Goal: Find contact information: Find contact information

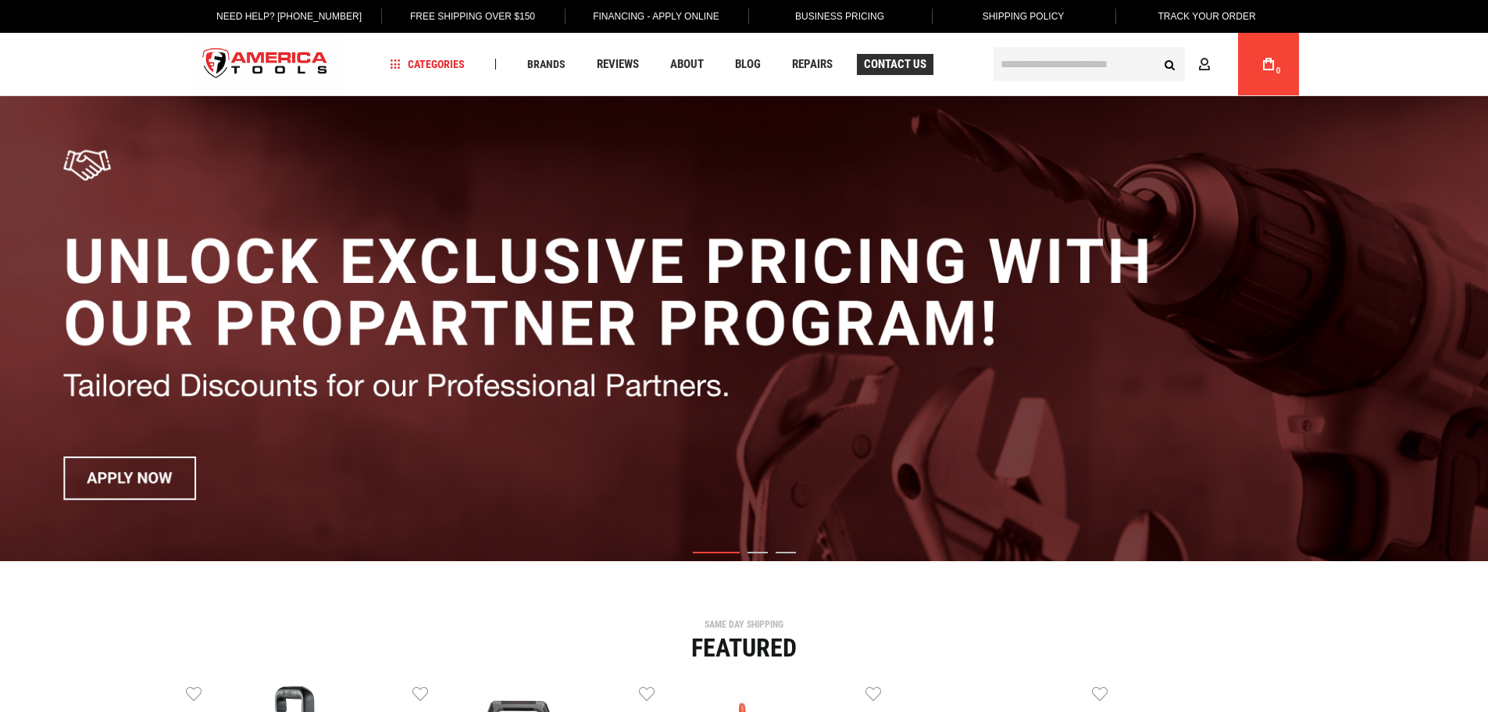
click at [895, 60] on span "Contact Us" at bounding box center [895, 65] width 63 height 12
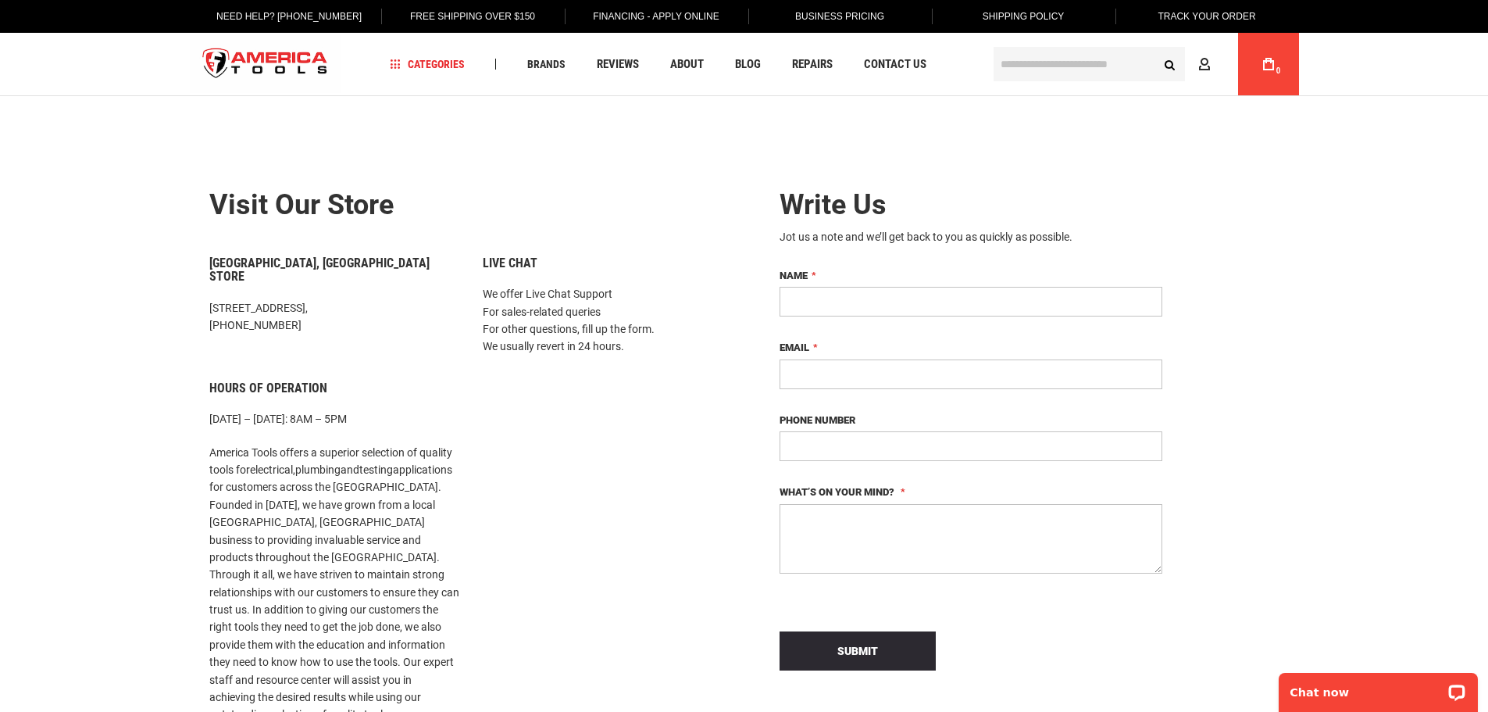
click at [223, 63] on img "store logo" at bounding box center [266, 64] width 152 height 59
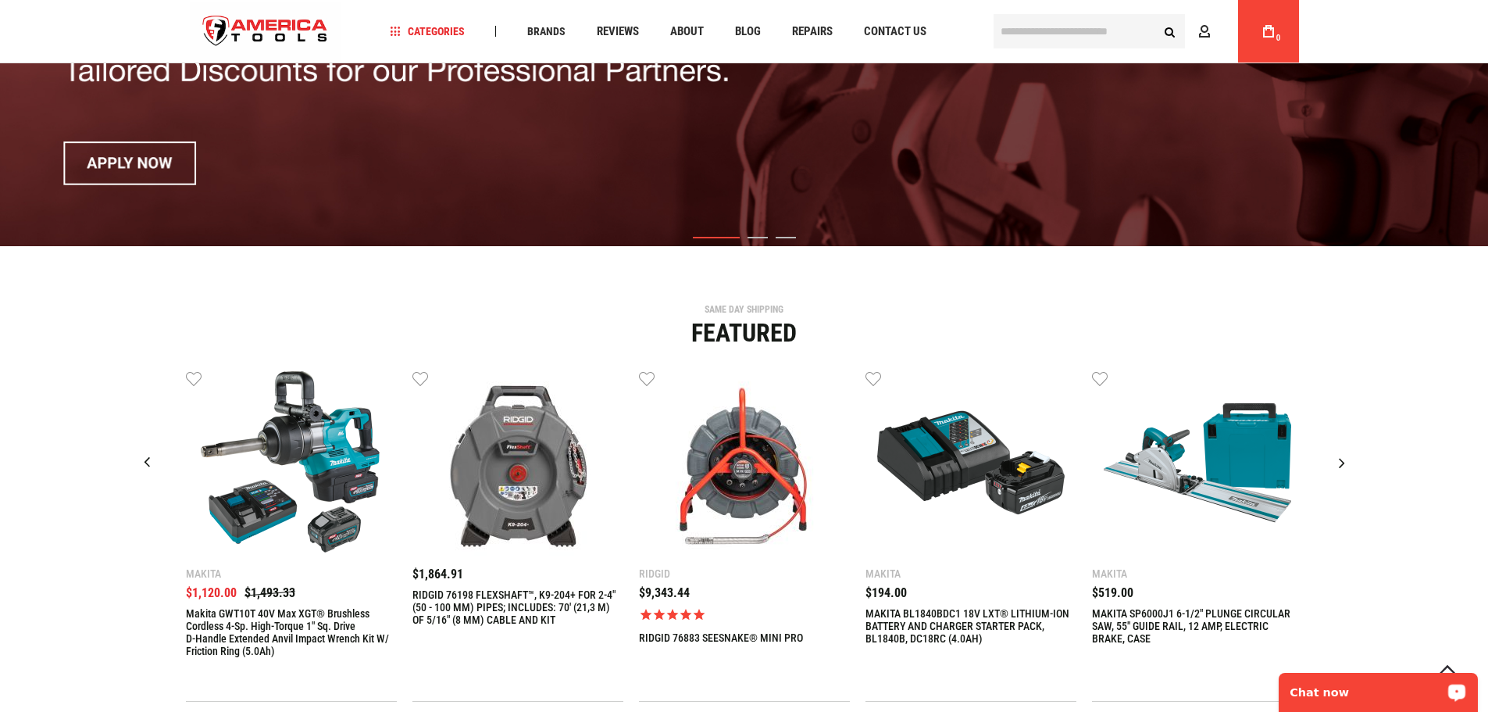
click at [1370, 690] on p "Chat now" at bounding box center [1368, 692] width 155 height 13
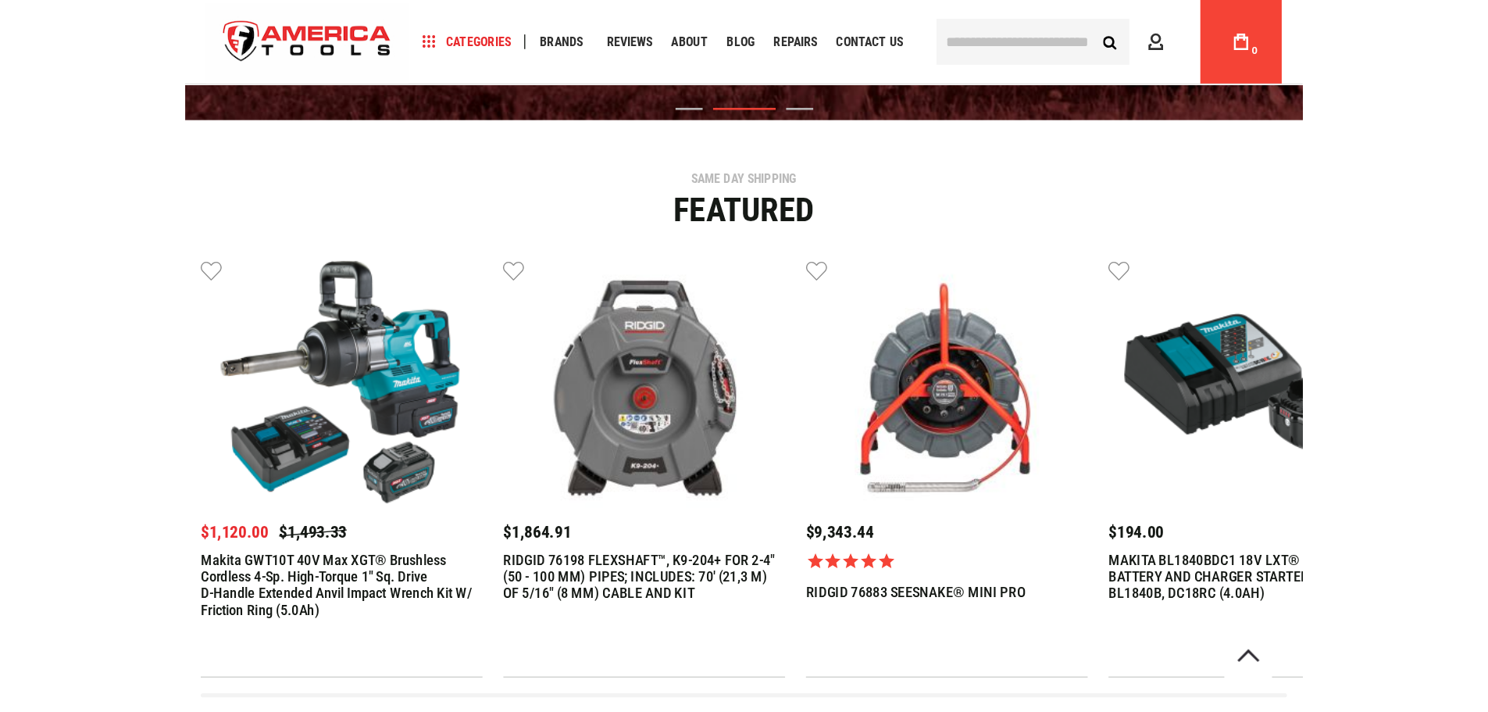
scroll to position [641, 0]
